Goal: Information Seeking & Learning: Find specific fact

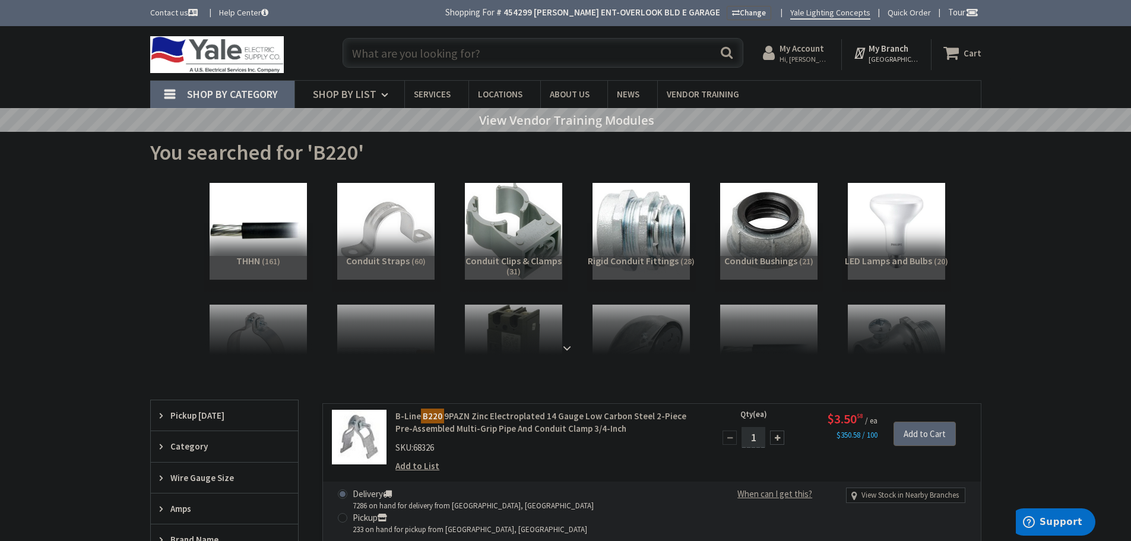
click at [395, 59] on input "text" at bounding box center [543, 53] width 401 height 30
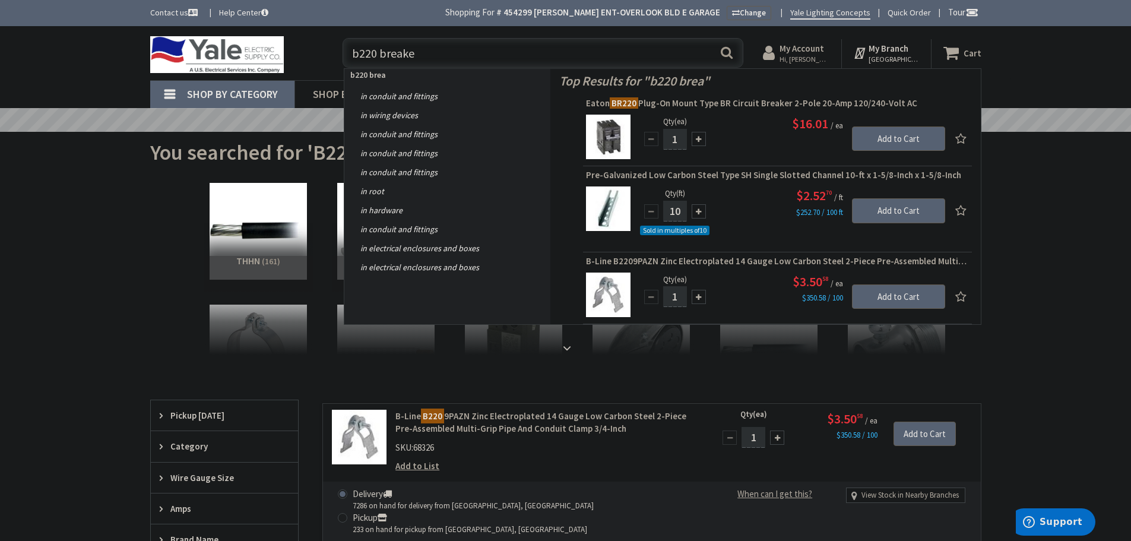
type input "b220 breaker"
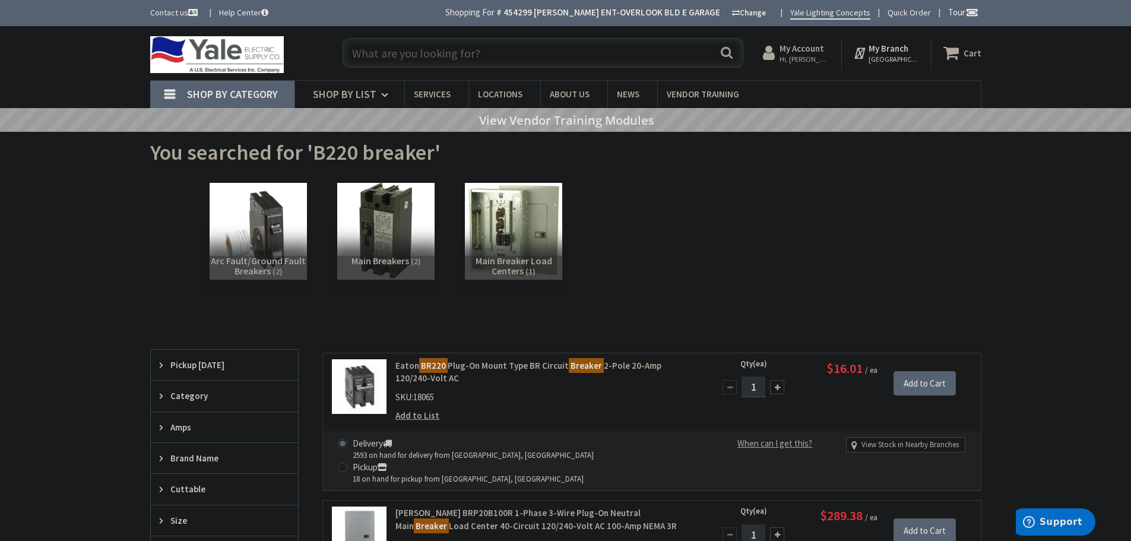
click at [375, 57] on input "text" at bounding box center [543, 53] width 401 height 30
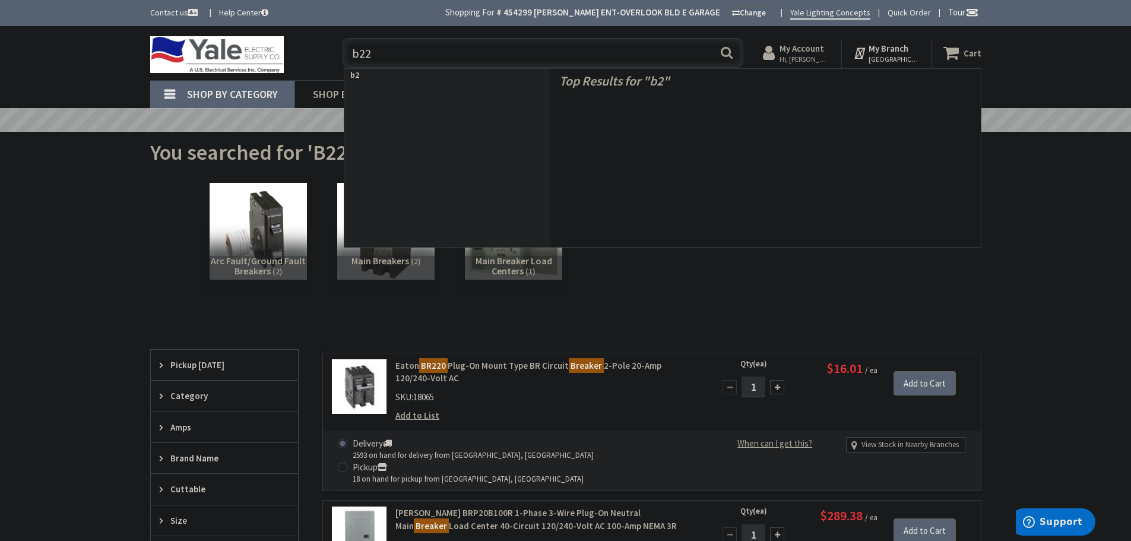
type input "b220"
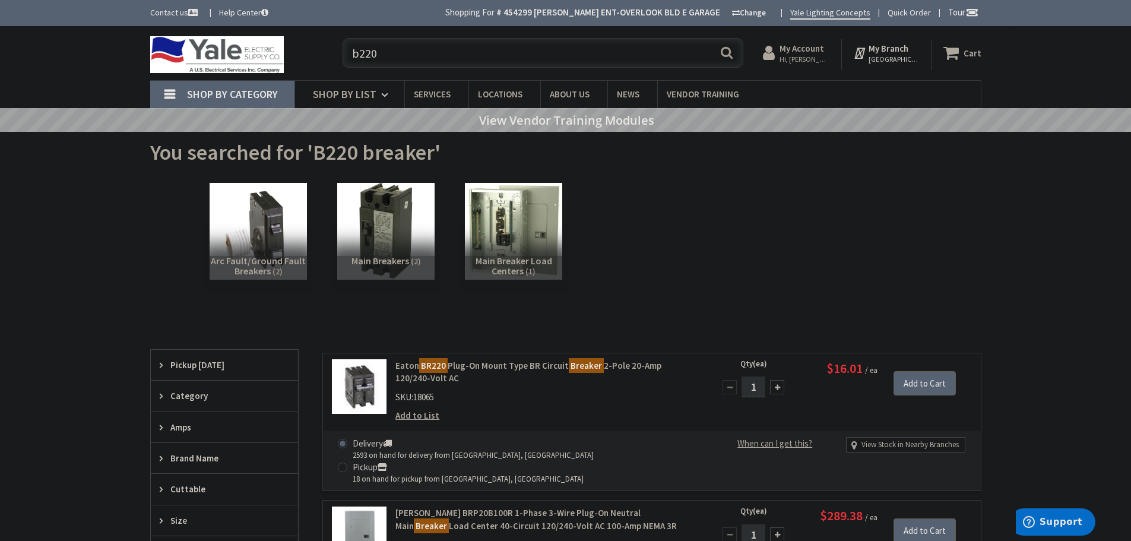
scroll to position [113, 0]
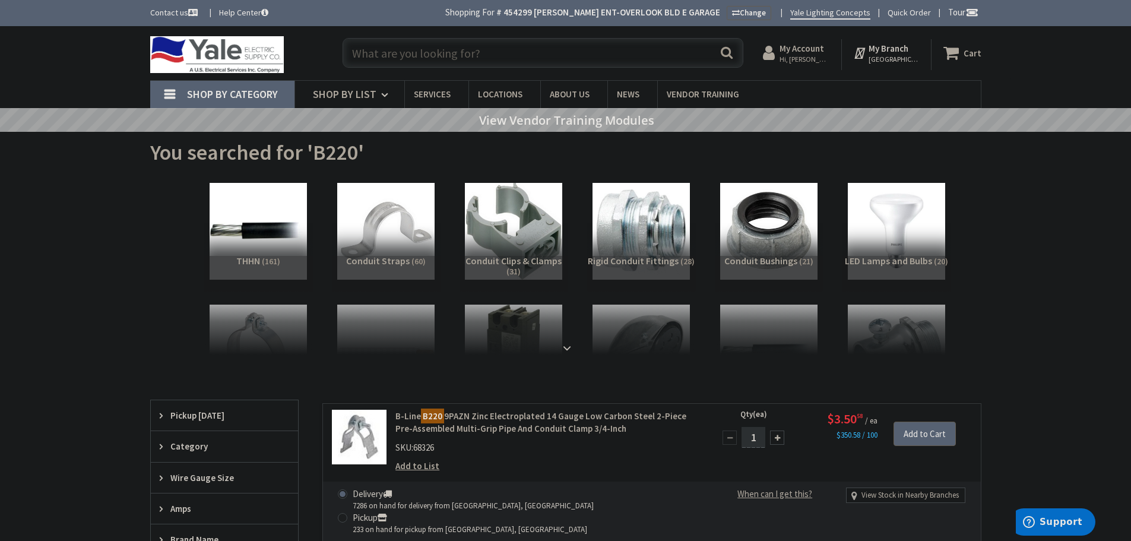
click at [391, 43] on input "text" at bounding box center [543, 53] width 401 height 30
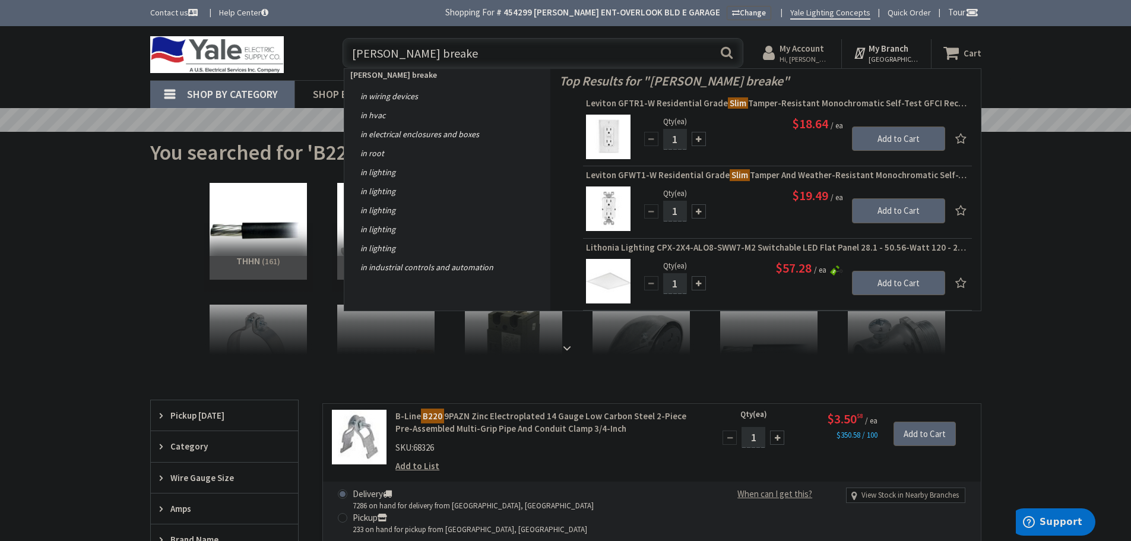
type input "seim breaker"
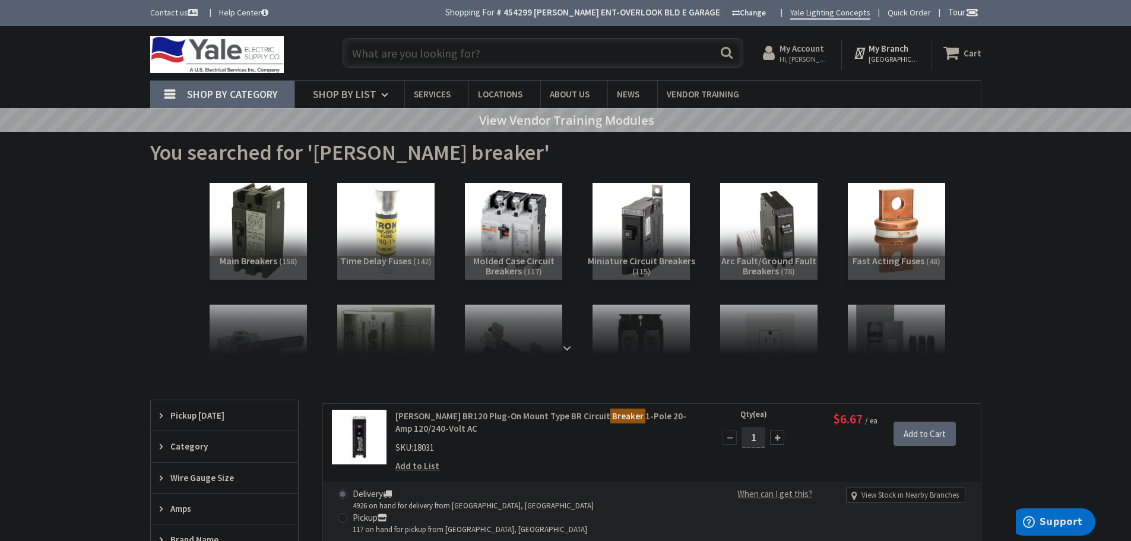
click at [799, 50] on strong "My Account" at bounding box center [802, 48] width 45 height 11
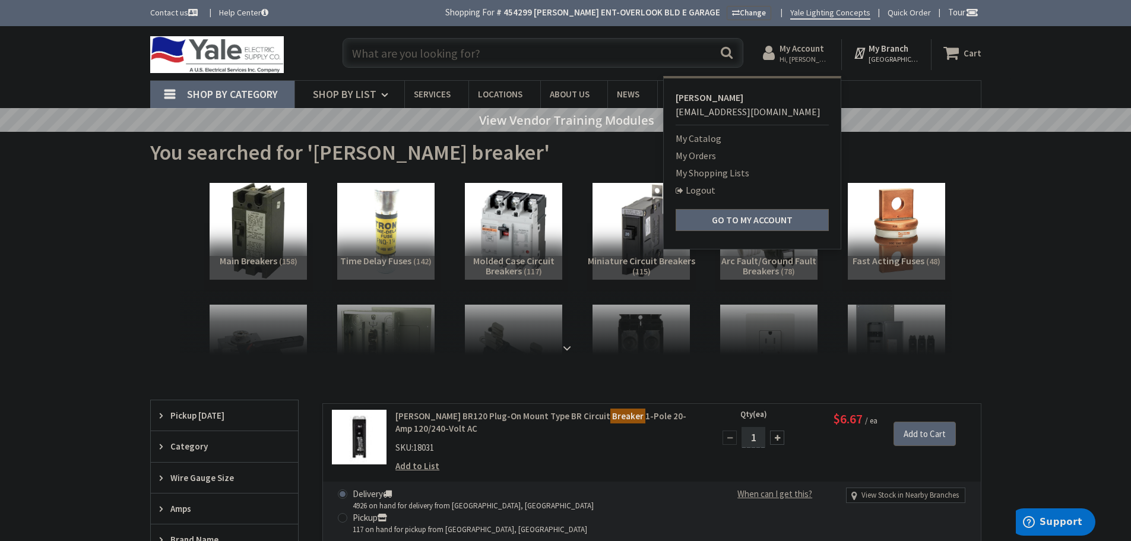
click at [702, 155] on link "My Orders" at bounding box center [696, 155] width 40 height 14
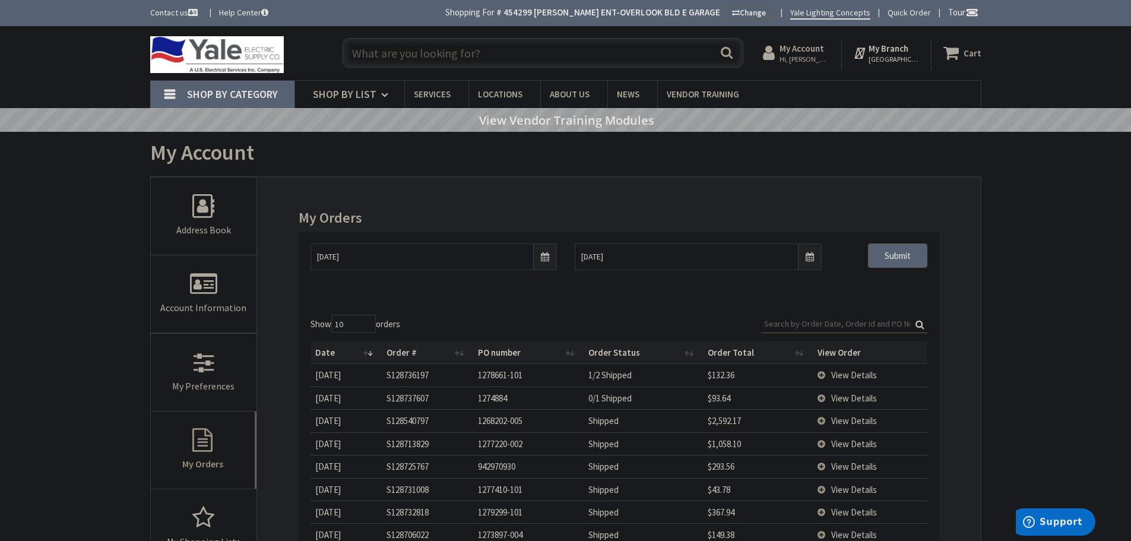
click at [370, 55] on input "text" at bounding box center [543, 53] width 401 height 30
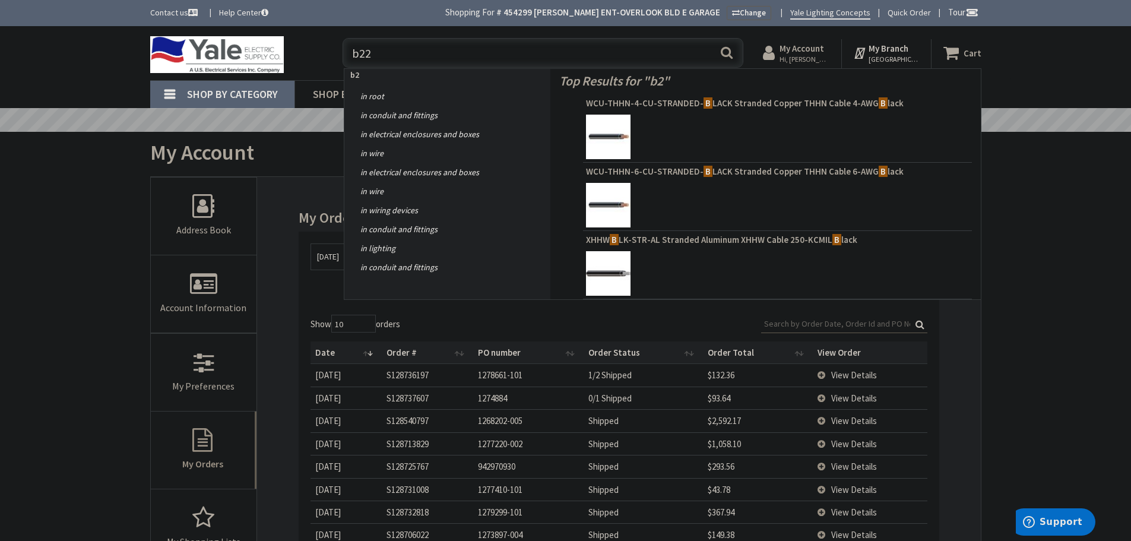
type input "b220"
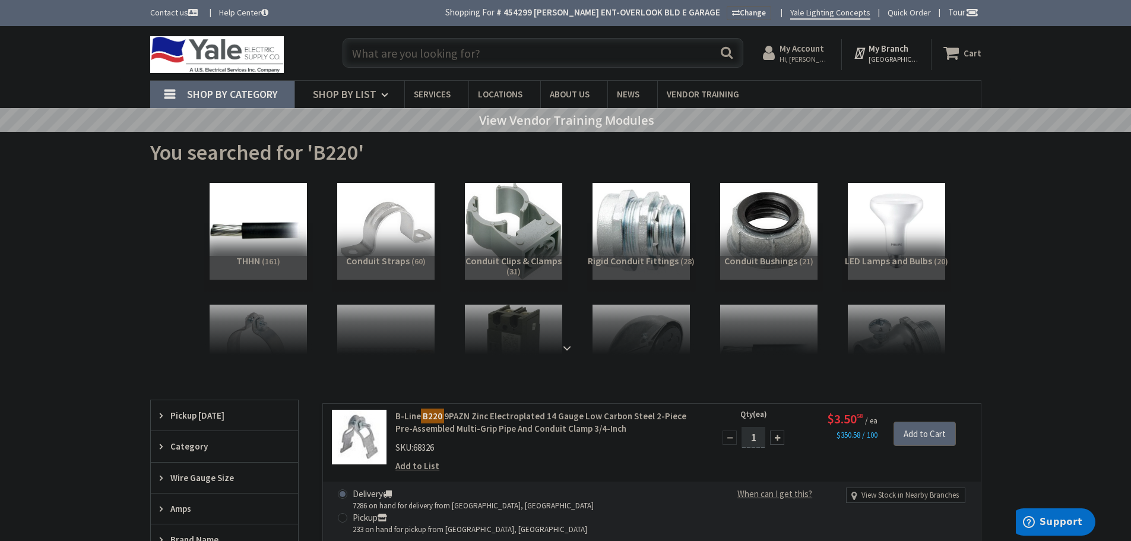
click at [369, 62] on input "text" at bounding box center [543, 53] width 401 height 30
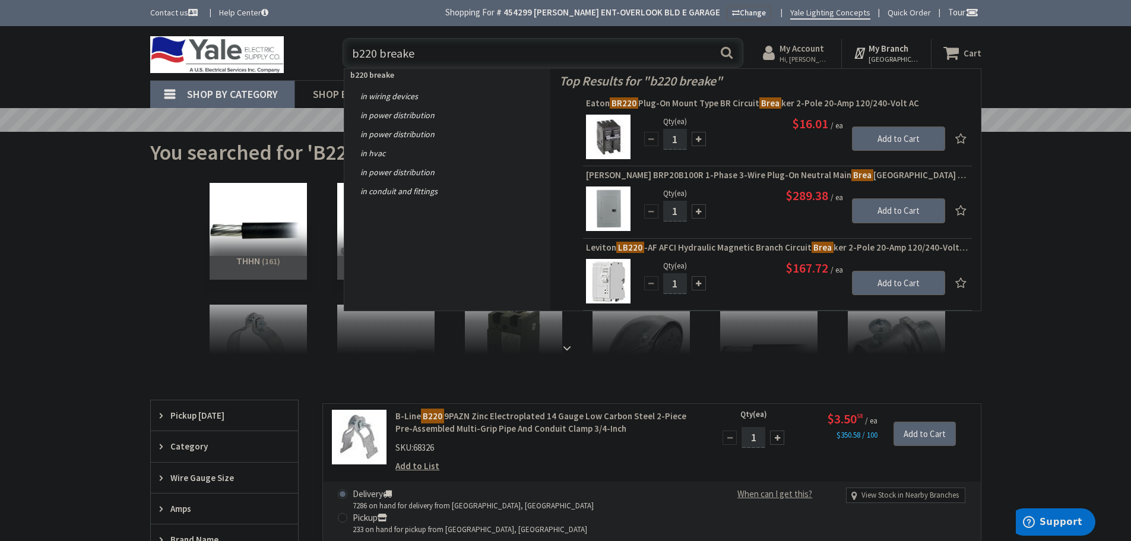
type input "b220 breaker"
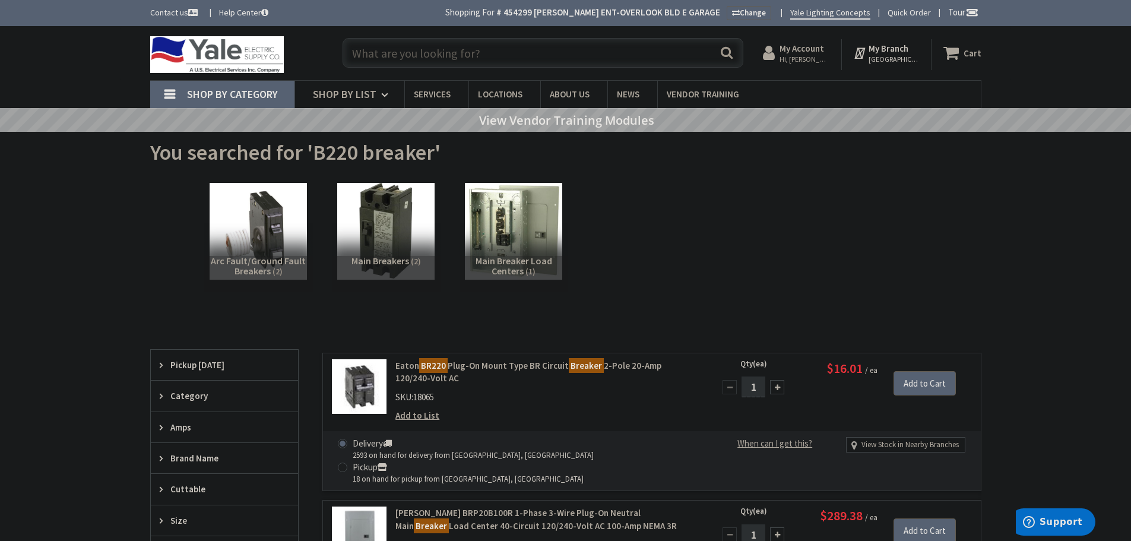
click at [378, 49] on input "text" at bounding box center [543, 53] width 401 height 30
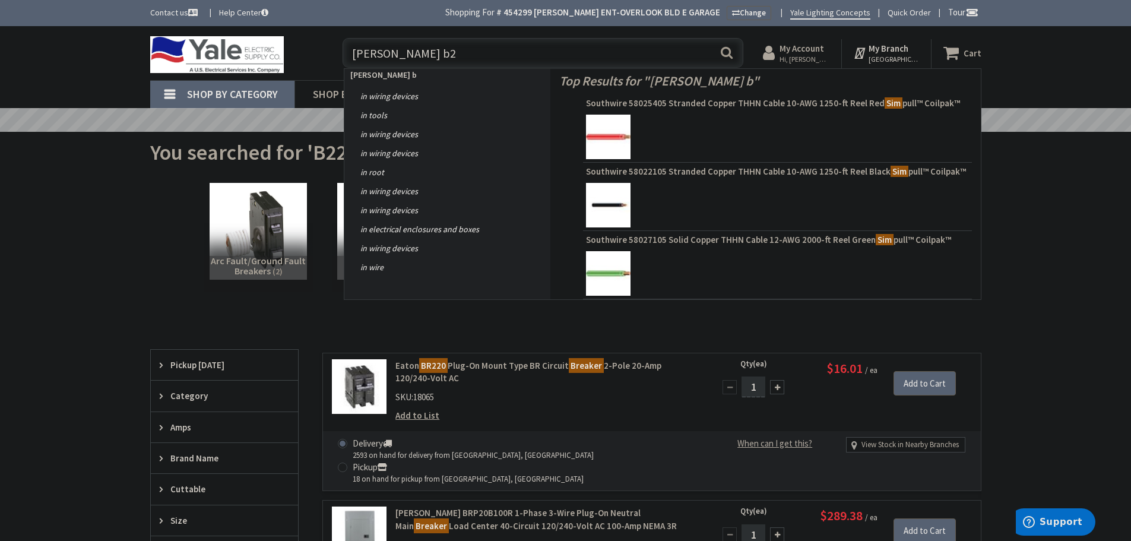
type input "seim b22"
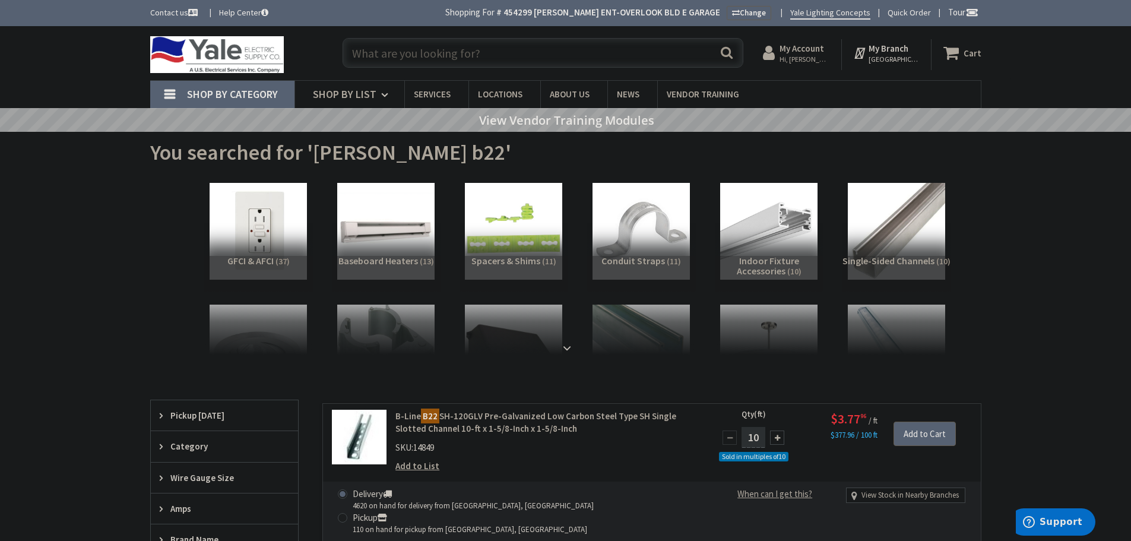
click at [376, 49] on input "text" at bounding box center [543, 53] width 401 height 30
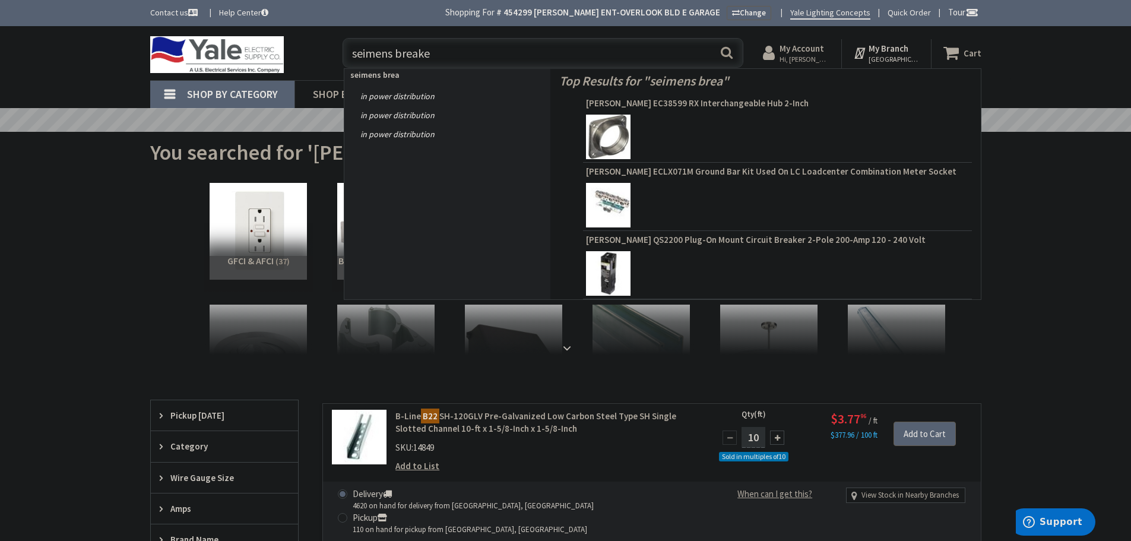
type input "seimens breaker"
